Goal: Information Seeking & Learning: Learn about a topic

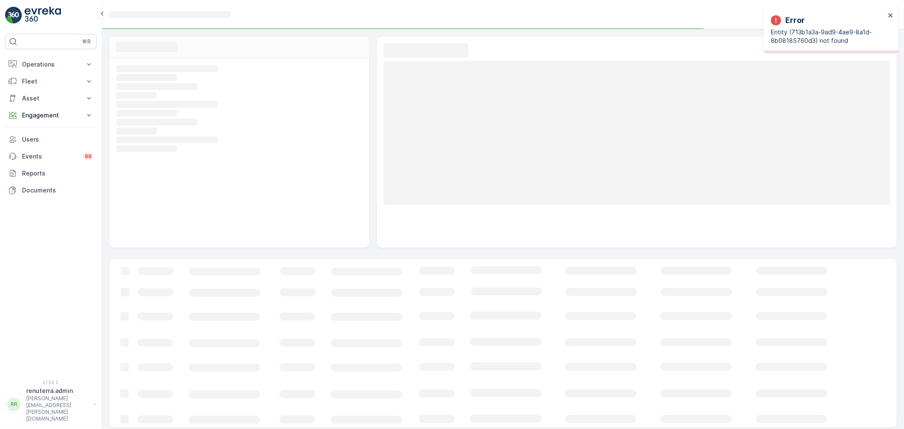
drag, startPoint x: 47, startPoint y: 59, endPoint x: 42, endPoint y: 86, distance: 27.3
click at [47, 61] on button "Operations" at bounding box center [51, 64] width 92 height 17
click at [40, 82] on p "Insights" at bounding box center [33, 79] width 22 height 8
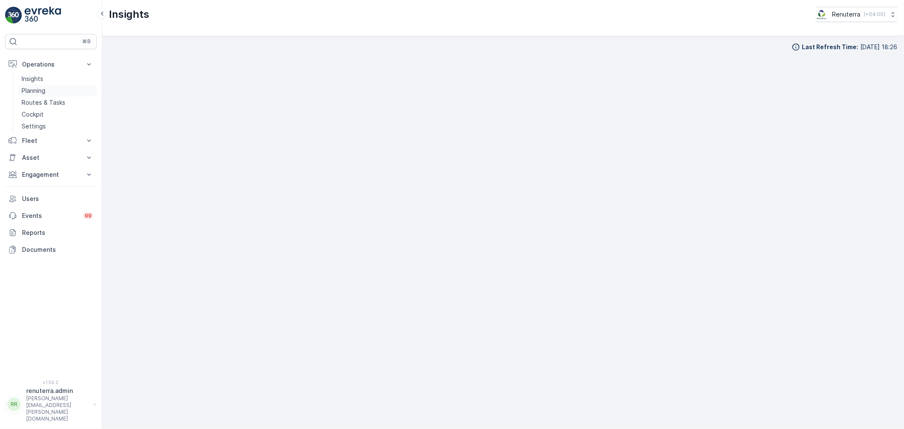
click at [53, 83] on link "Insights" at bounding box center [57, 79] width 78 height 12
click at [53, 88] on link "Planning" at bounding box center [57, 91] width 78 height 12
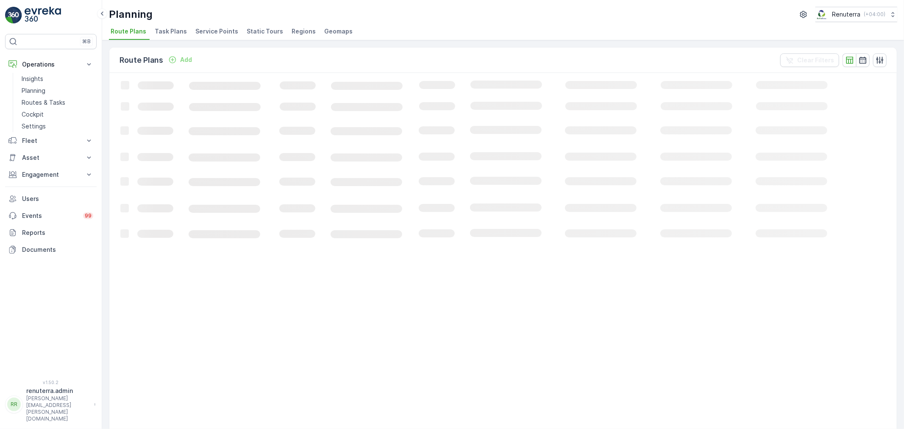
click at [217, 37] on li "Service Points" at bounding box center [218, 32] width 48 height 14
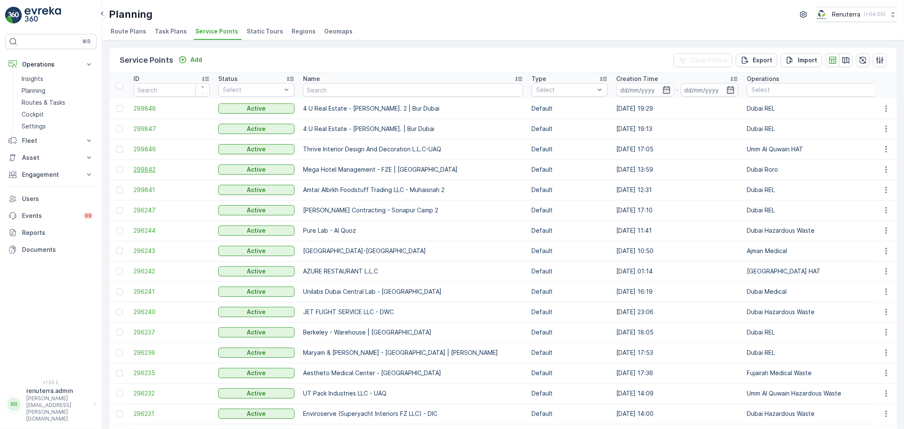
click at [145, 170] on span "299842" at bounding box center [172, 169] width 76 height 8
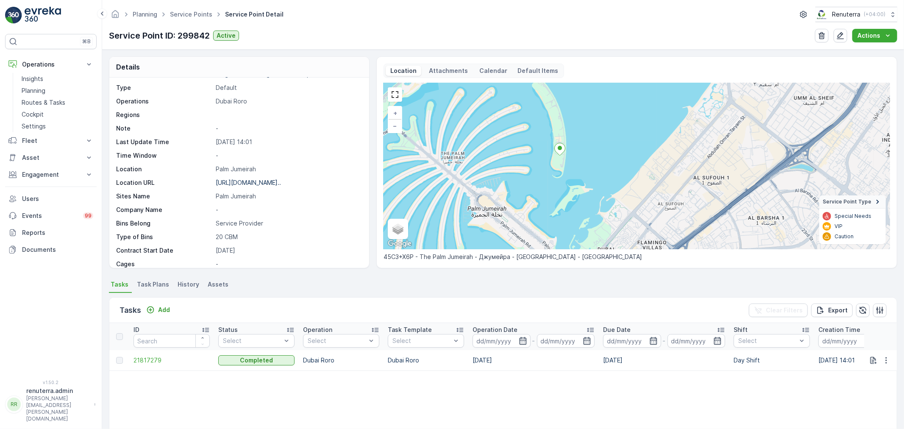
scroll to position [94, 0]
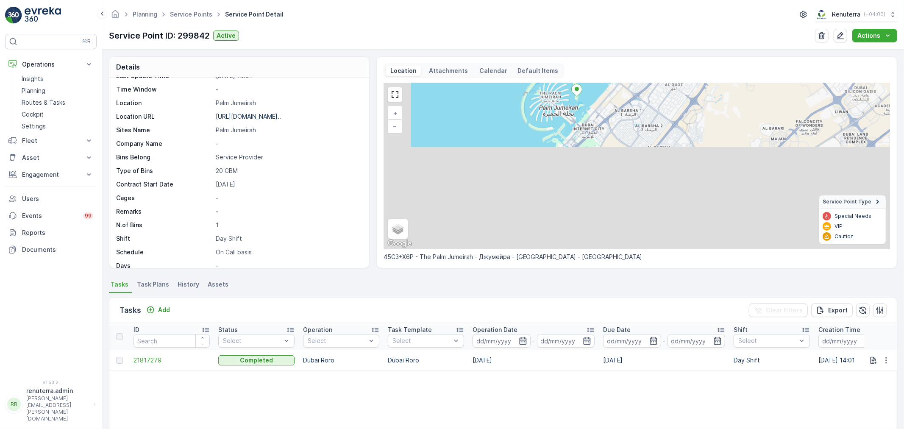
drag, startPoint x: 510, startPoint y: 231, endPoint x: 558, endPoint y: 106, distance: 133.7
click at [558, 106] on div "+ − Satellite Roadmap Terrain Hybrid Leaflet Keyboard shortcuts Map Data Map da…" at bounding box center [637, 166] width 507 height 166
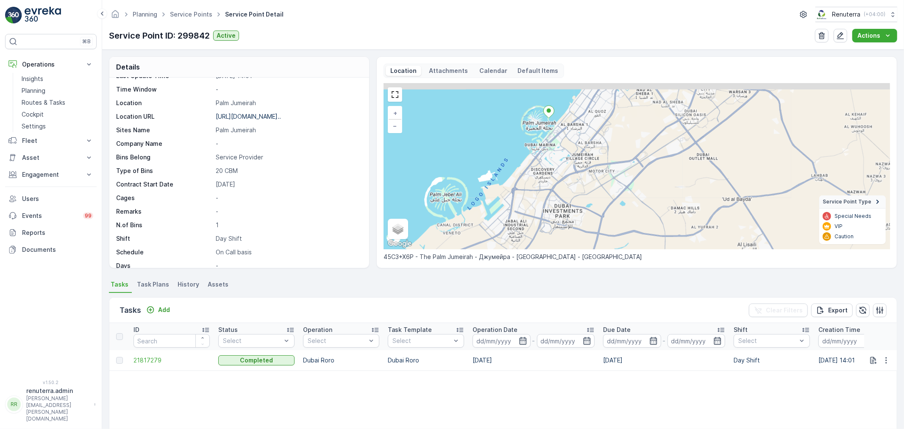
drag, startPoint x: 529, startPoint y: 123, endPoint x: 514, endPoint y: 165, distance: 44.5
click at [514, 165] on div "+ − Satellite Roadmap Terrain Hybrid Leaflet Keyboard shortcuts Map Data Map da…" at bounding box center [637, 166] width 507 height 166
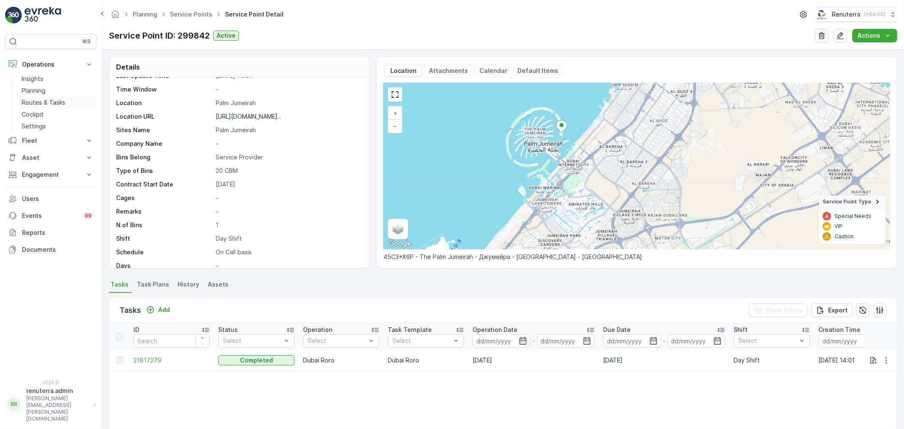
click at [49, 101] on p "Routes & Tasks" at bounding box center [44, 102] width 44 height 8
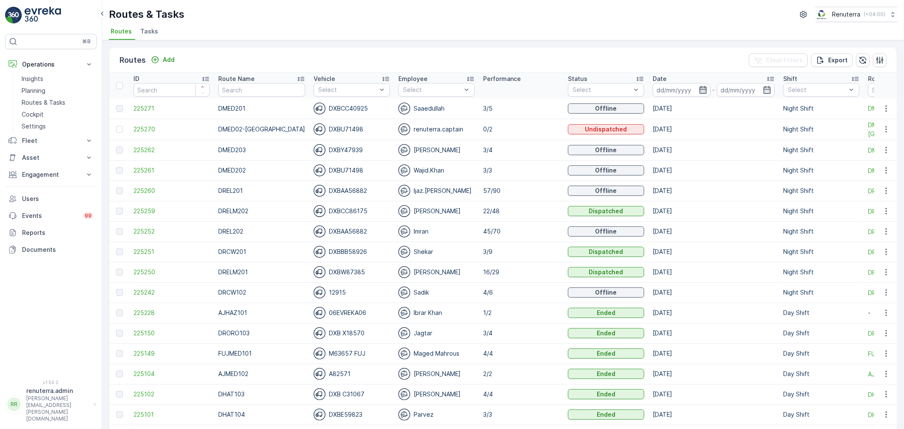
click at [699, 87] on icon "button" at bounding box center [703, 90] width 8 height 8
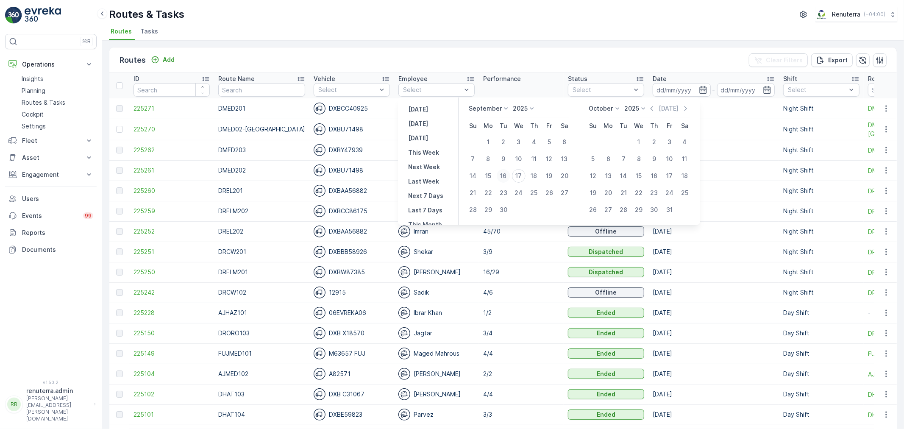
click at [505, 176] on div "16" at bounding box center [504, 176] width 14 height 14
type input "[DATE]"
click at [505, 176] on div "16" at bounding box center [504, 176] width 14 height 14
type input "[DATE]"
click at [505, 176] on div "16" at bounding box center [504, 176] width 14 height 14
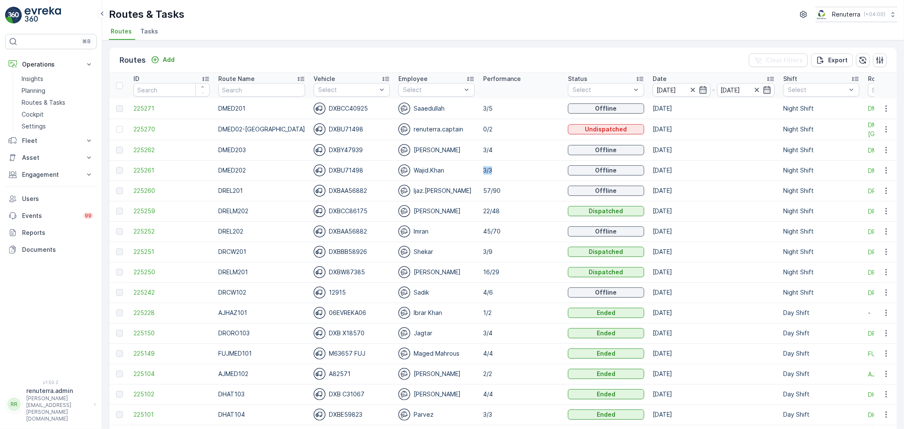
click at [505, 176] on td "3/3" at bounding box center [521, 170] width 85 height 20
click at [798, 148] on p "Night Shift" at bounding box center [813, 152] width 31 height 8
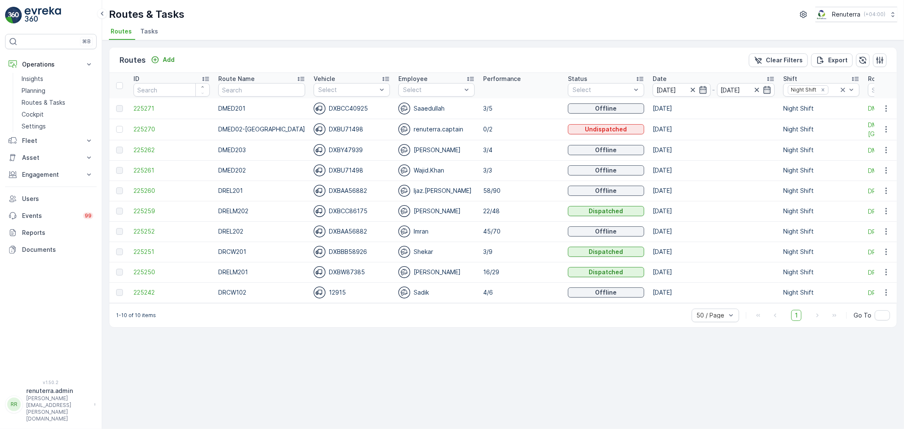
drag, startPoint x: 439, startPoint y: 309, endPoint x: 321, endPoint y: 312, distance: 117.5
click at [321, 312] on div "1-10 of 10 items 50 / Page 1 Go To" at bounding box center [503, 315] width 788 height 24
click at [137, 268] on span "225250" at bounding box center [172, 272] width 76 height 8
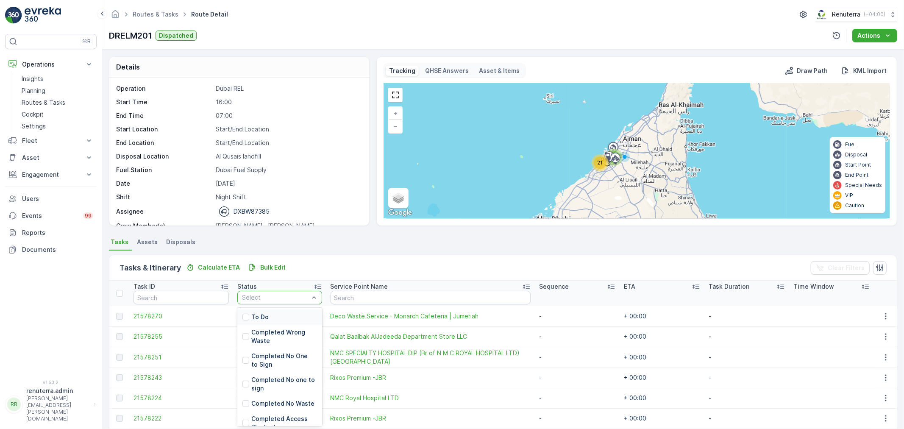
click at [272, 315] on div "To Do" at bounding box center [279, 317] width 85 height 15
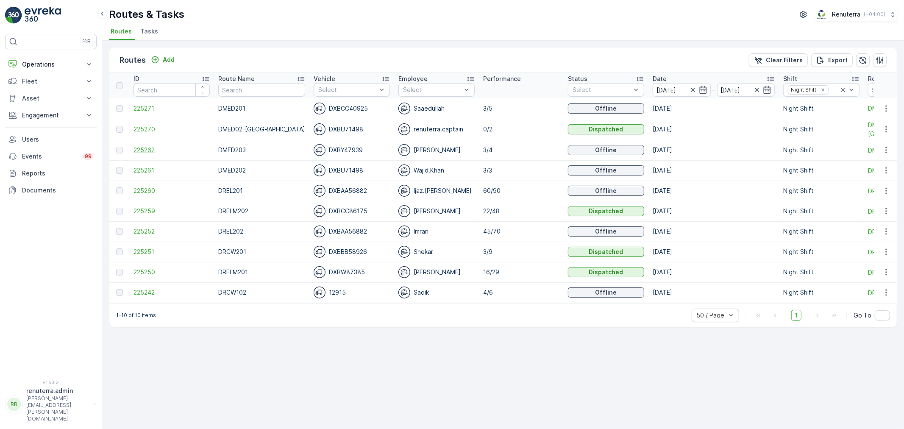
click at [161, 150] on span "225262" at bounding box center [172, 150] width 76 height 8
click at [143, 188] on span "225260" at bounding box center [172, 191] width 76 height 8
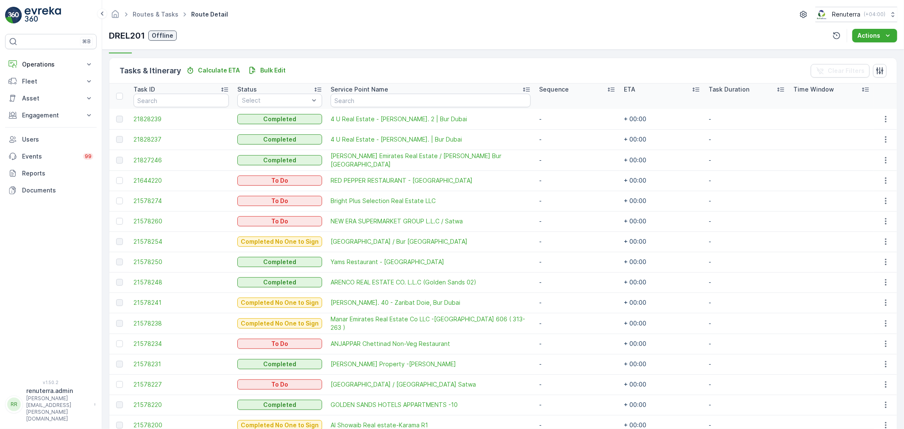
scroll to position [179, 0]
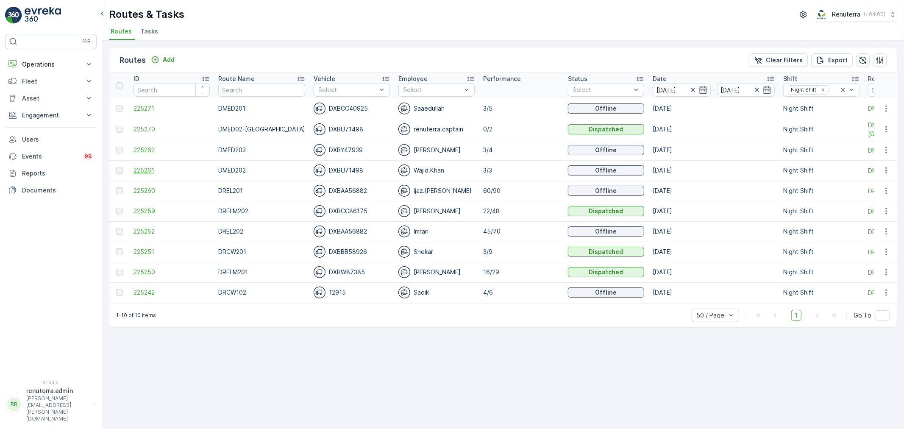
click at [148, 167] on span "225261" at bounding box center [172, 170] width 76 height 8
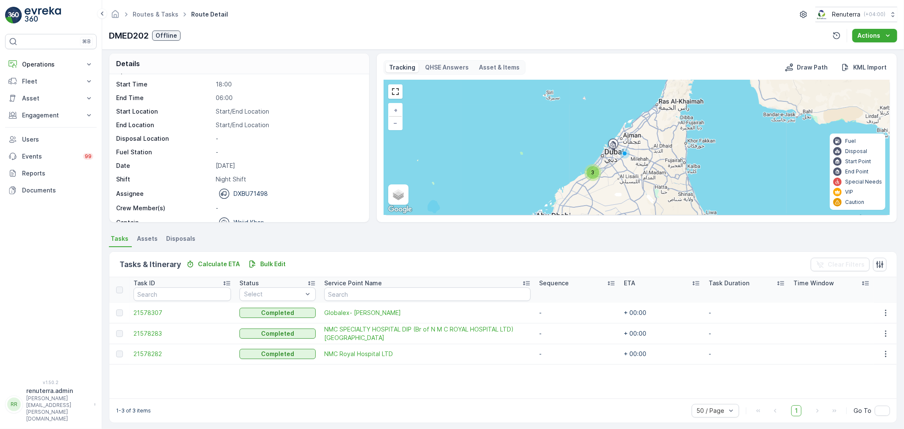
scroll to position [27, 0]
